Goal: Communication & Community: Answer question/provide support

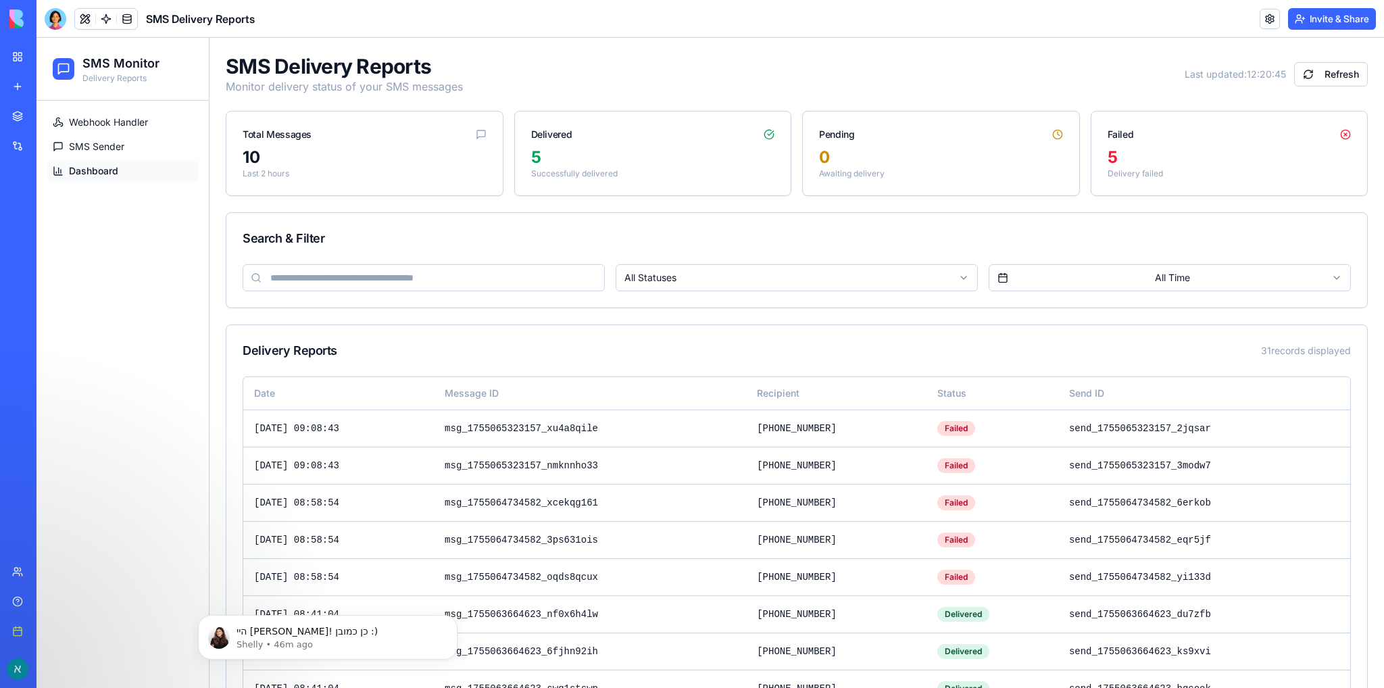
click at [14, 25] on img at bounding box center [51, 18] width 84 height 19
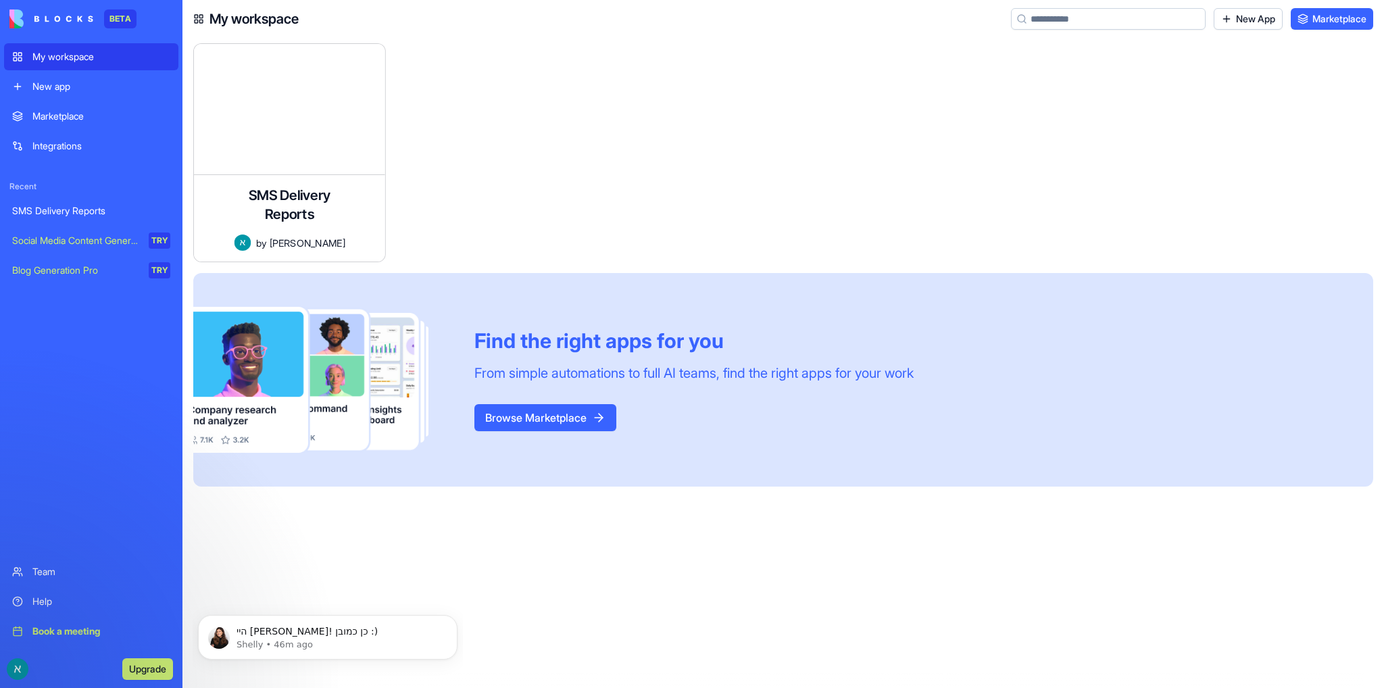
click at [51, 606] on div "Help" at bounding box center [101, 602] width 138 height 14
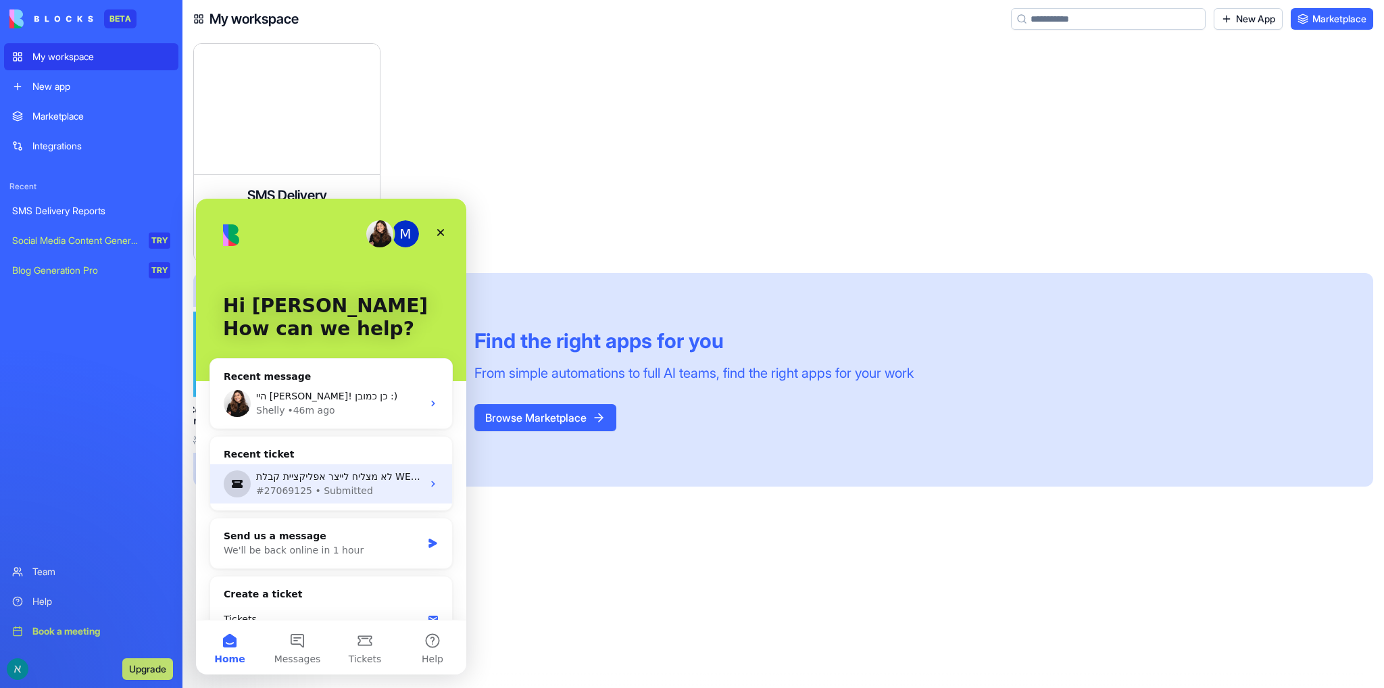
click at [349, 485] on div "#27069125 • Submitted" at bounding box center [339, 491] width 166 height 14
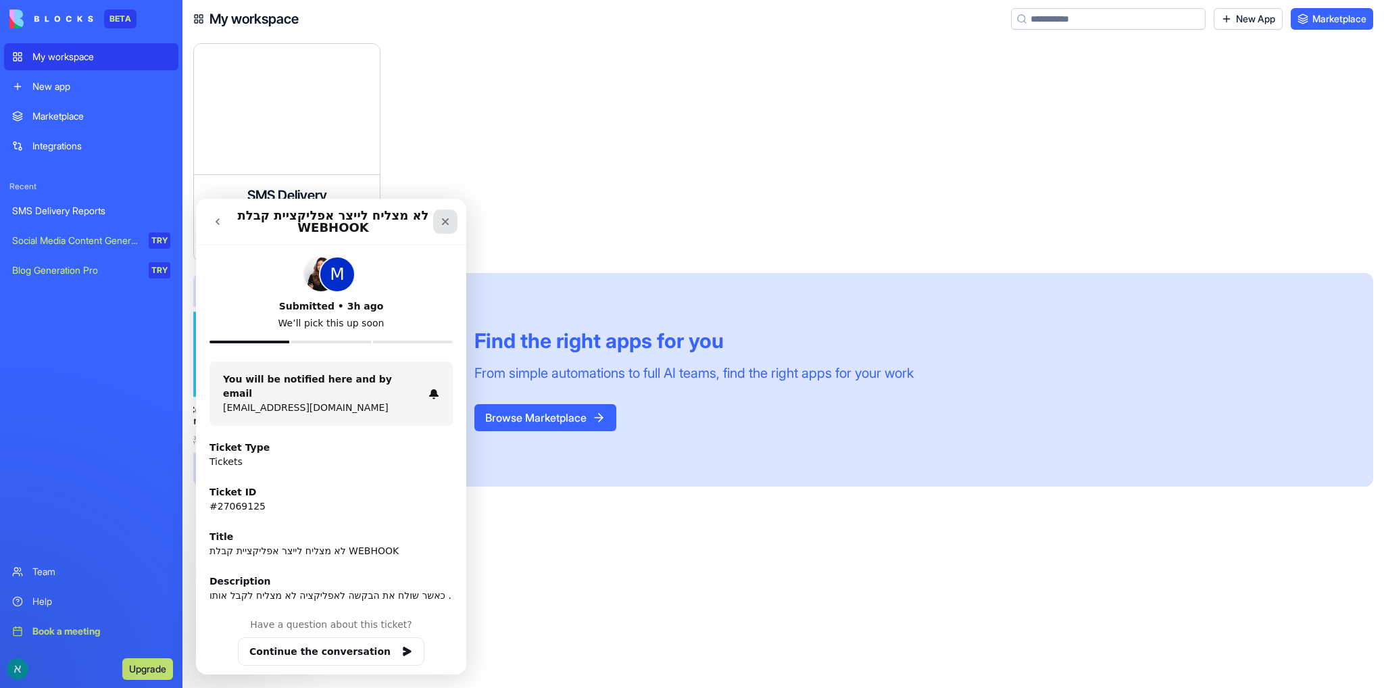
click at [444, 224] on icon "Close" at bounding box center [445, 221] width 11 height 11
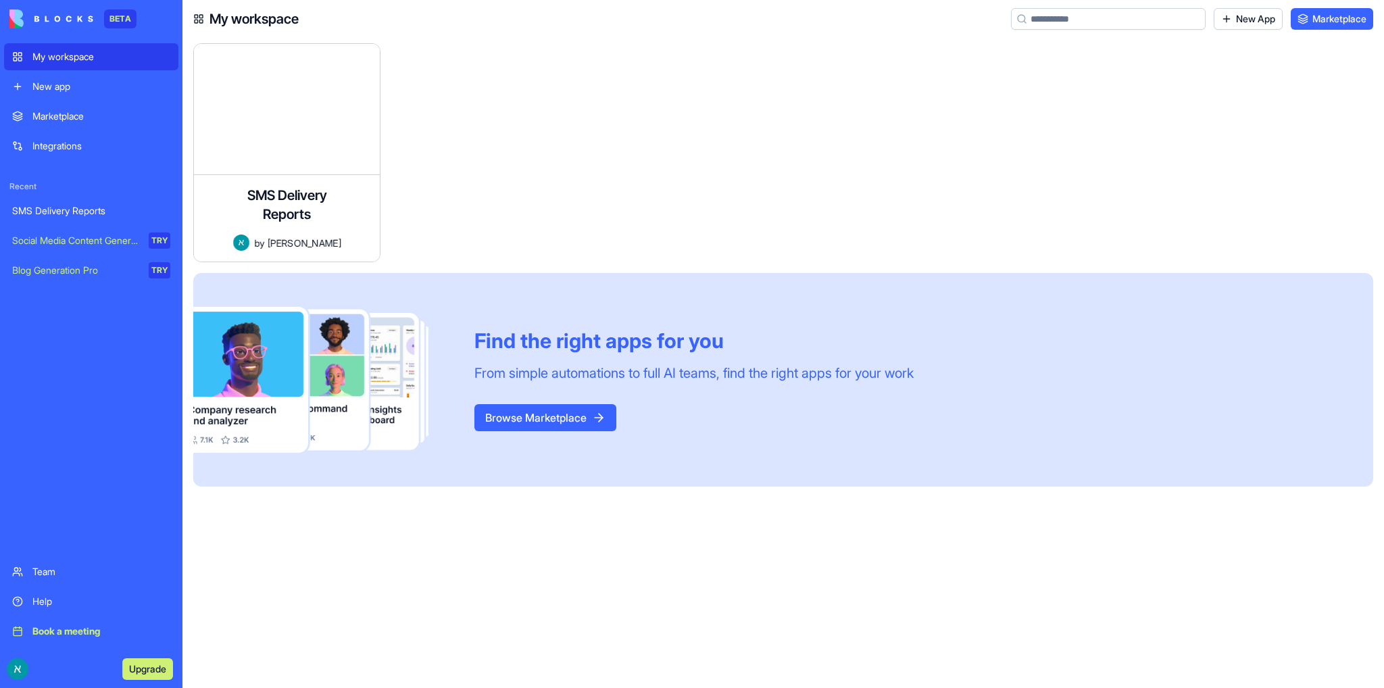
click at [48, 606] on div "Help" at bounding box center [101, 602] width 138 height 14
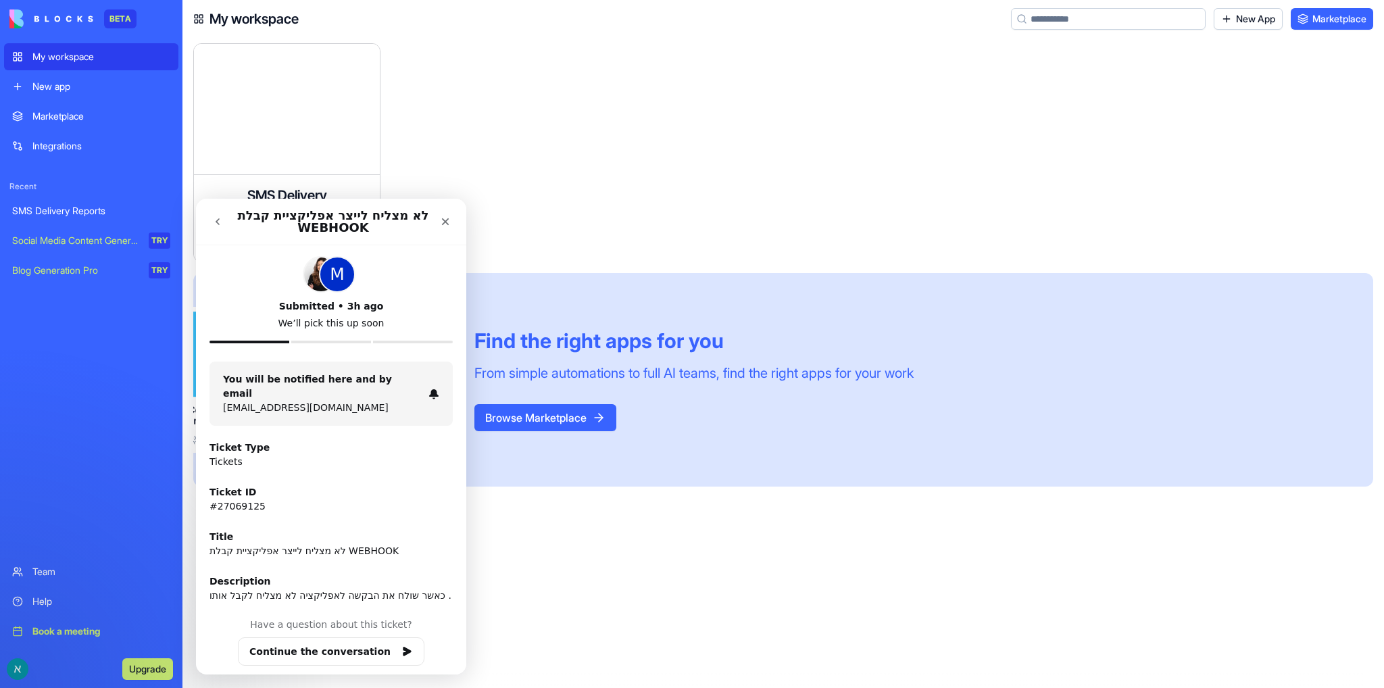
click at [217, 223] on icon "go back" at bounding box center [218, 221] width 4 height 7
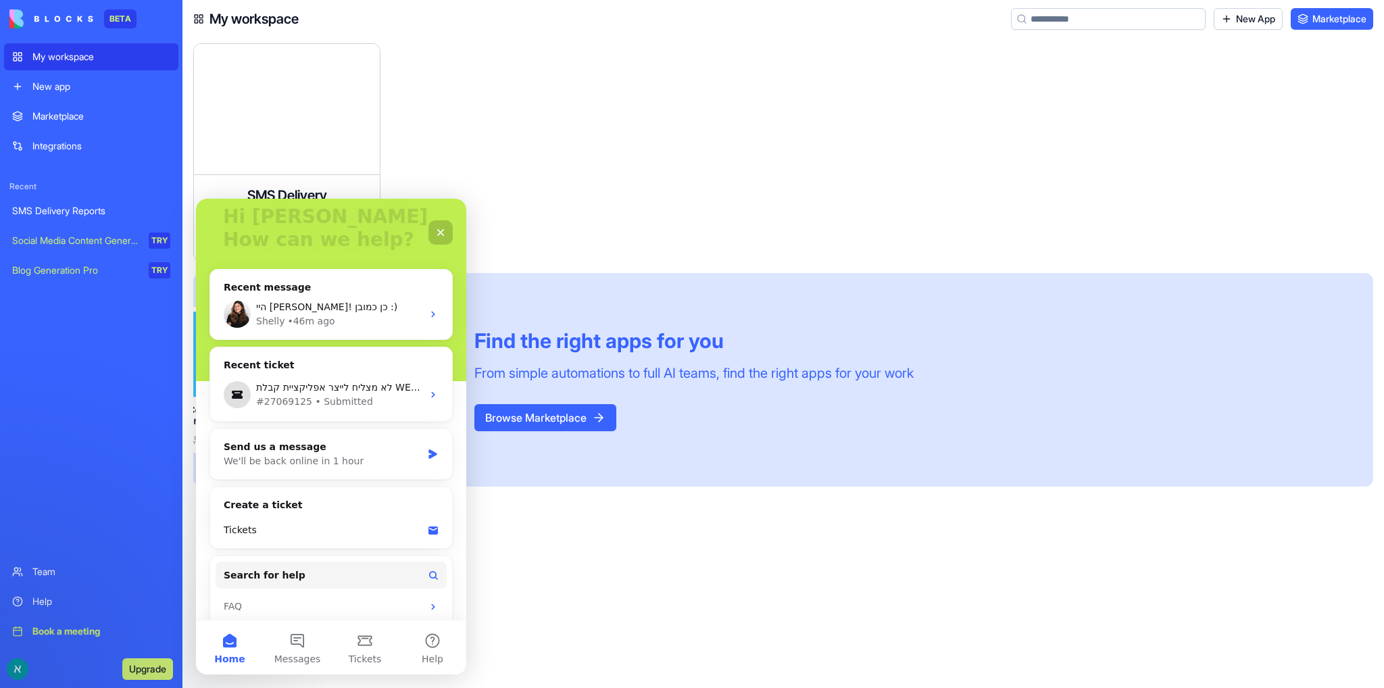
scroll to position [100, 0]
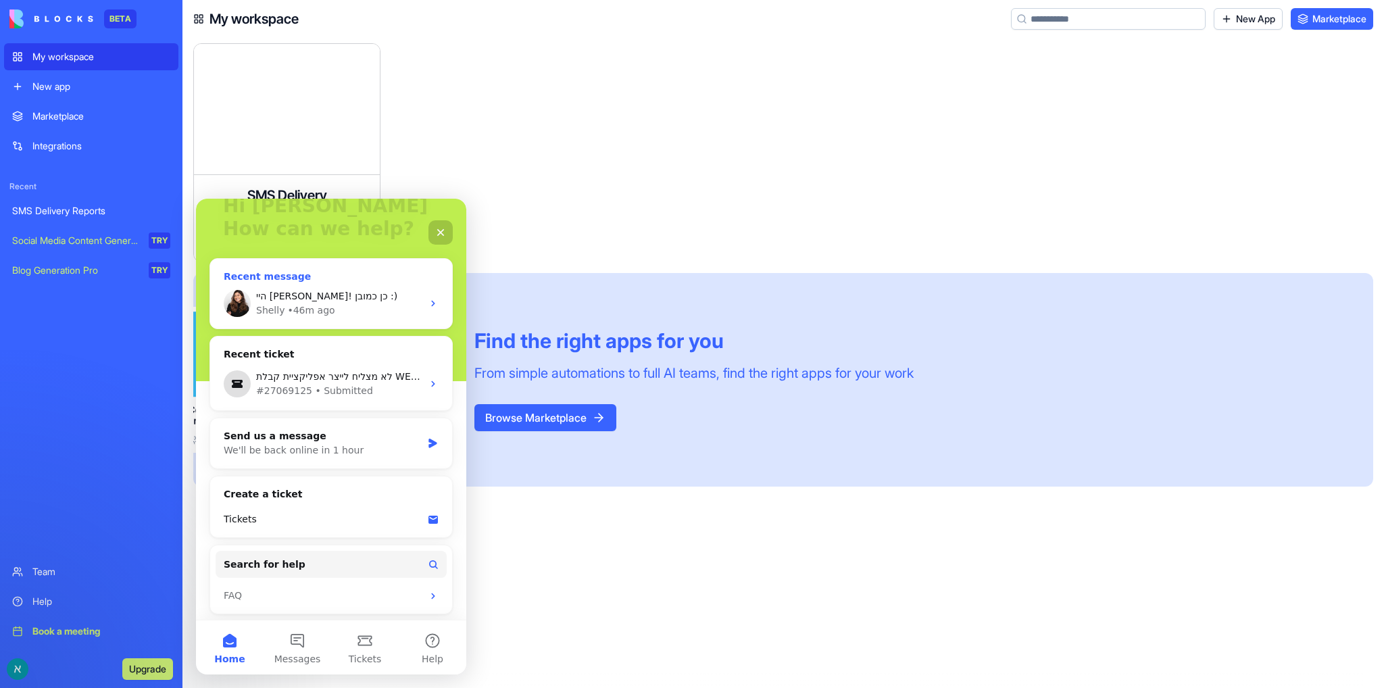
click at [339, 299] on div "היי [PERSON_NAME]! כן כמובן :)" at bounding box center [339, 296] width 166 height 14
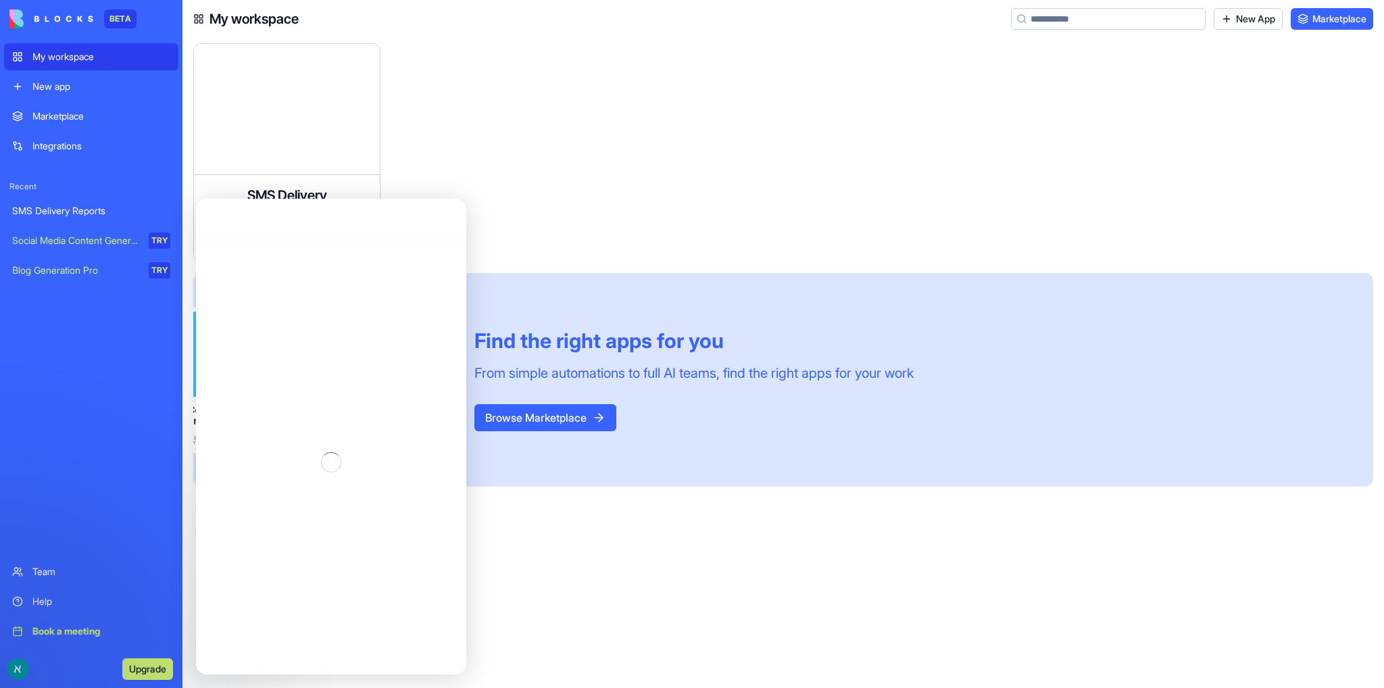
scroll to position [0, 0]
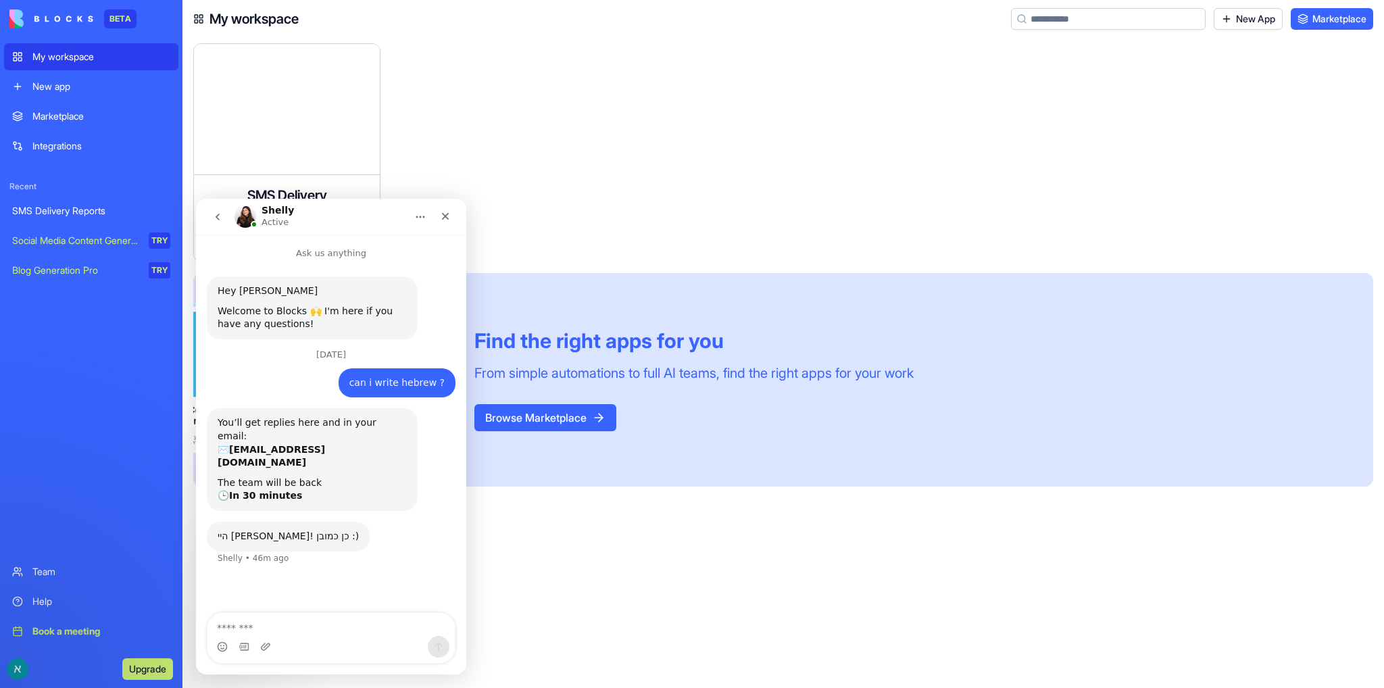
click at [287, 634] on textarea "Message…" at bounding box center [330, 624] width 247 height 23
type textarea "**********"
